Goal: Task Accomplishment & Management: Manage account settings

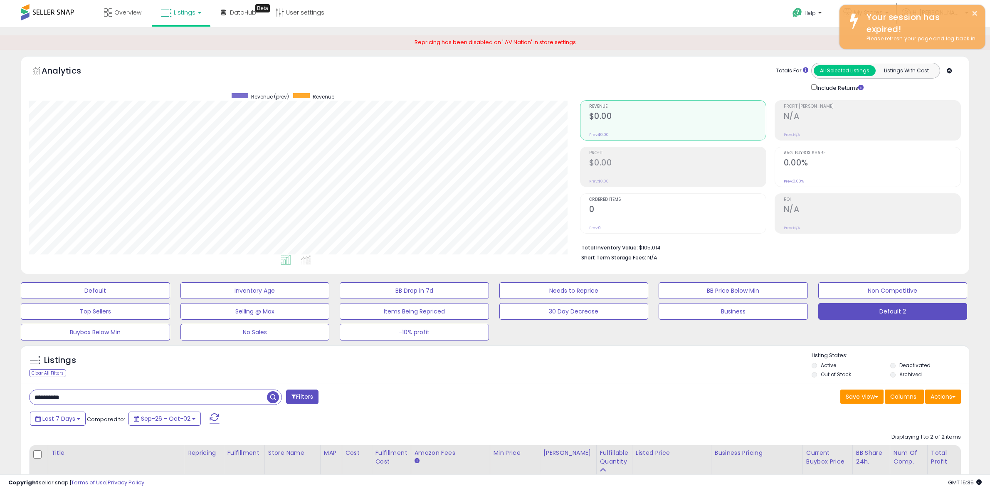
select select "**"
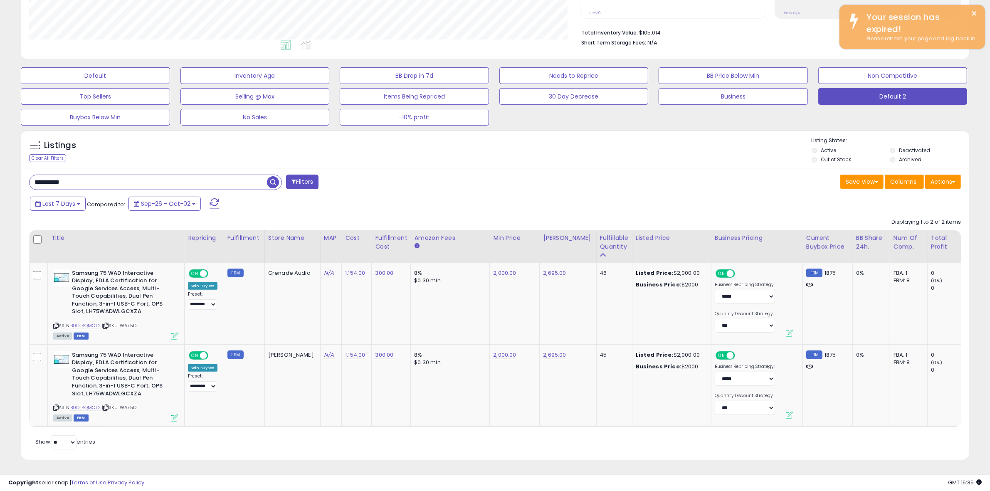
scroll to position [170, 551]
